Goal: Transaction & Acquisition: Purchase product/service

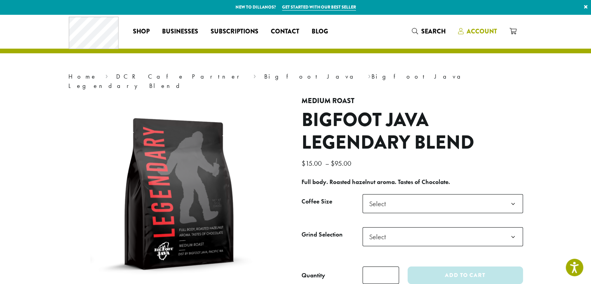
click at [479, 31] on span "Account" at bounding box center [482, 31] width 30 height 9
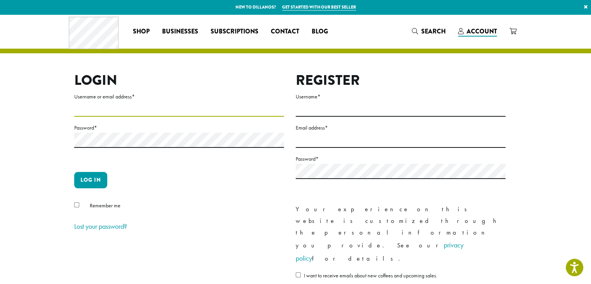
click at [108, 115] on input "Username or email address *" at bounding box center [179, 108] width 210 height 15
type input "**********"
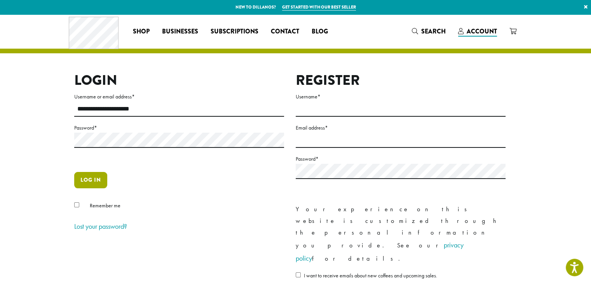
click at [92, 181] on button "Log in" at bounding box center [90, 180] width 33 height 16
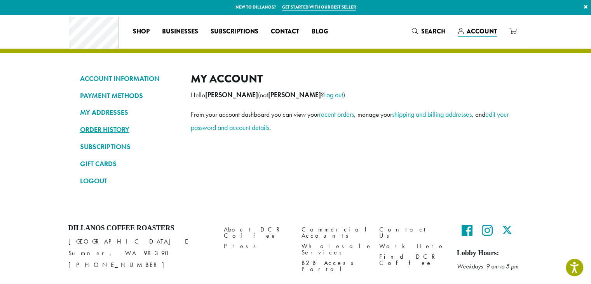
click at [109, 125] on link "ORDER HISTORY" at bounding box center [129, 129] width 99 height 13
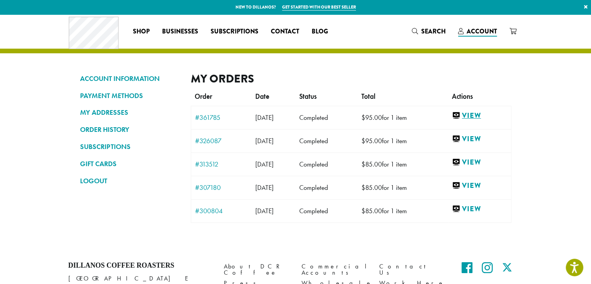
click at [483, 115] on link "View" at bounding box center [479, 116] width 55 height 10
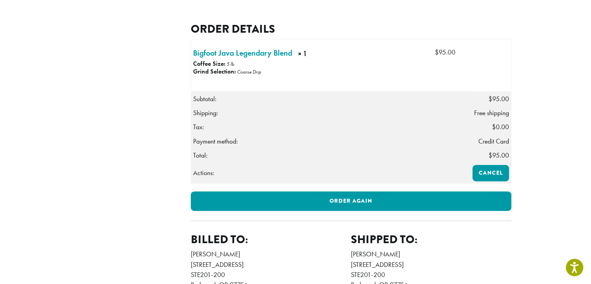
scroll to position [197, 0]
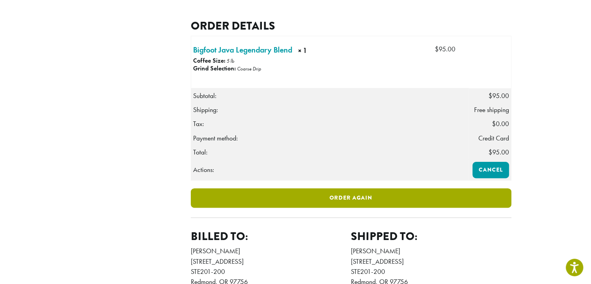
click at [362, 208] on link "Order again" at bounding box center [351, 197] width 321 height 19
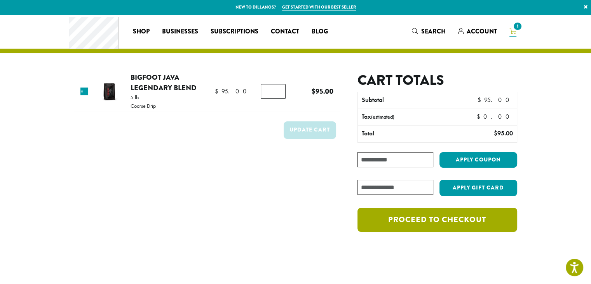
click at [452, 217] on link "Proceed to checkout" at bounding box center [437, 220] width 159 height 24
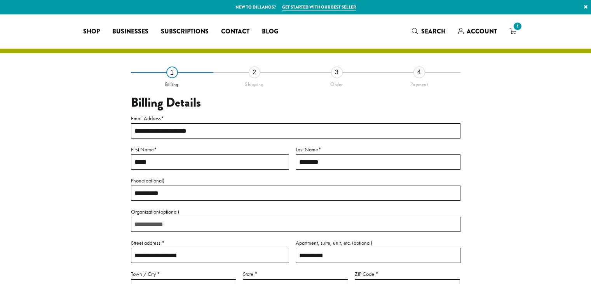
select select "**"
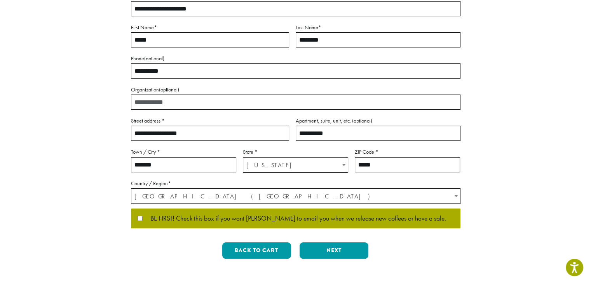
scroll to position [123, 0]
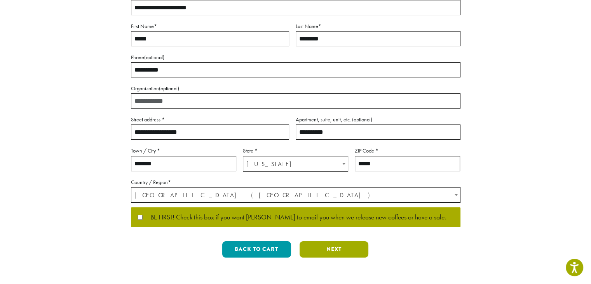
click at [336, 253] on button "Next" at bounding box center [334, 249] width 69 height 16
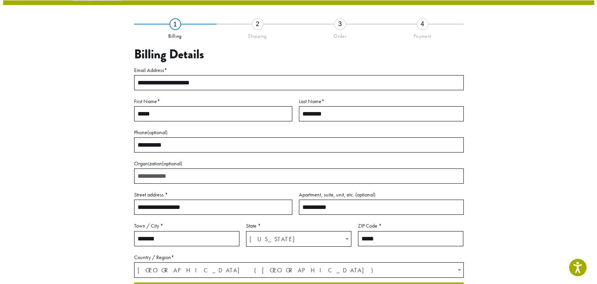
scroll to position [44, 0]
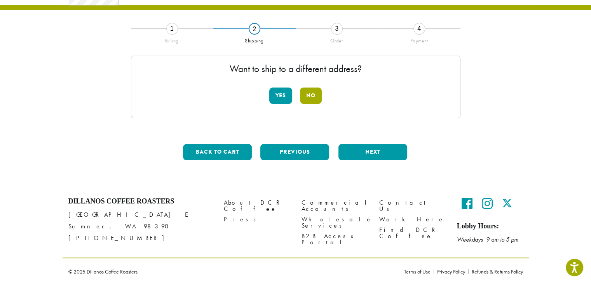
click at [308, 96] on button "No" at bounding box center [311, 95] width 22 height 16
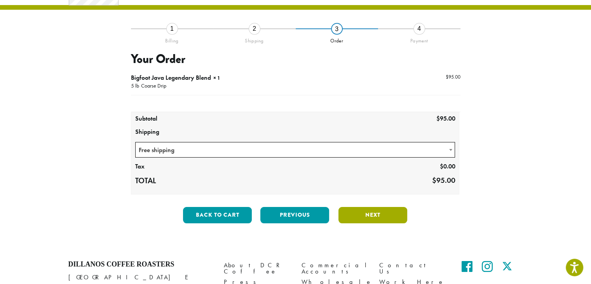
click at [380, 216] on button "Next" at bounding box center [372, 215] width 69 height 16
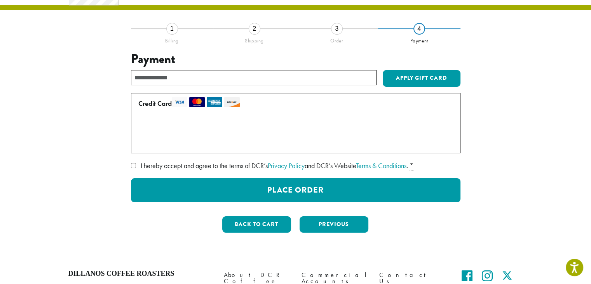
click at [345, 166] on span "I hereby accept and agree to the terms of DCR’s Privacy Policy and DCR’s Websit…" at bounding box center [274, 165] width 267 height 9
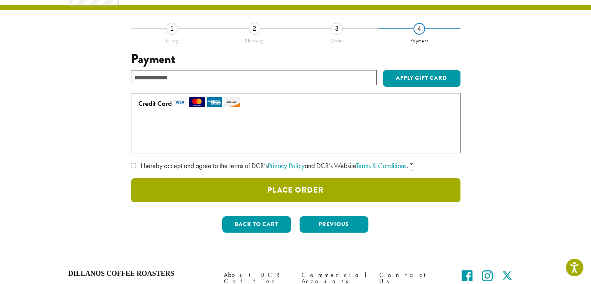
click at [344, 192] on button "Place Order" at bounding box center [296, 190] width 330 height 24
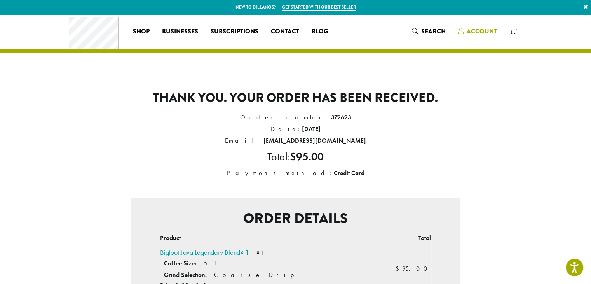
click at [466, 29] on span "Account" at bounding box center [477, 32] width 39 height 10
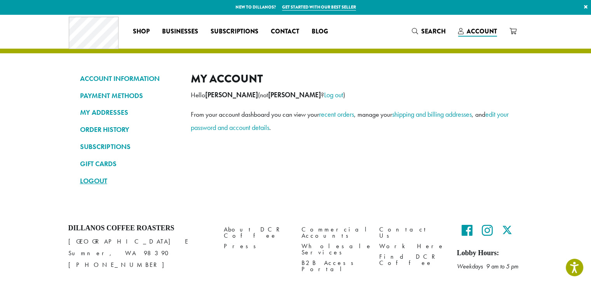
click at [103, 180] on link "LOGOUT" at bounding box center [129, 180] width 99 height 13
